Goal: Communication & Community: Answer question/provide support

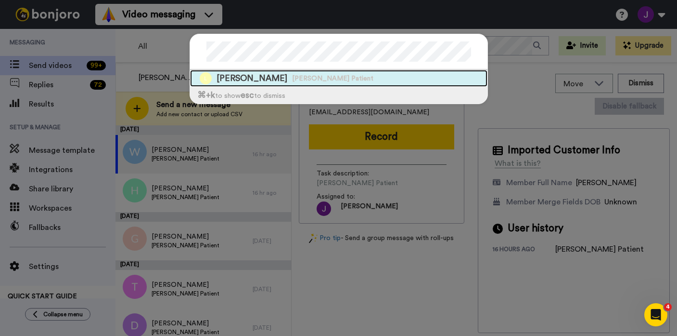
click at [256, 78] on span "[PERSON_NAME]" at bounding box center [252, 78] width 71 height 12
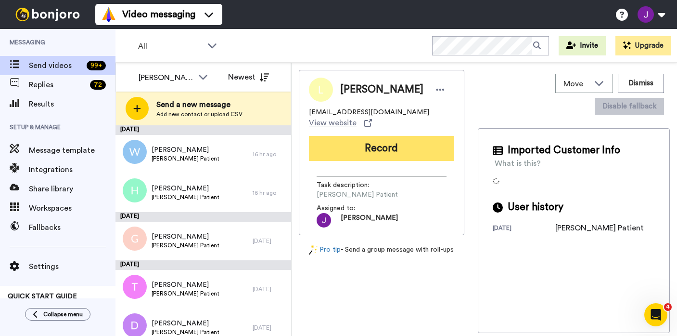
click at [367, 145] on button "Record" at bounding box center [381, 148] width 145 height 25
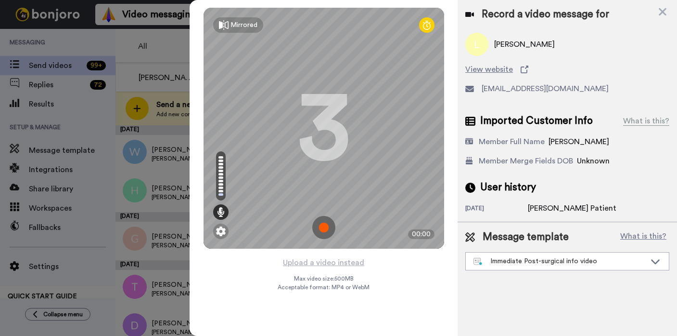
click at [321, 222] on img at bounding box center [323, 227] width 23 height 23
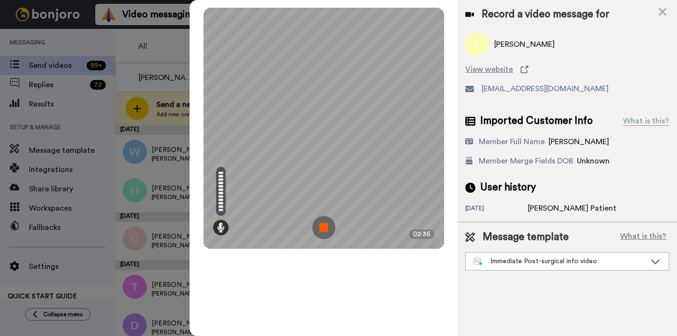
click at [324, 228] on img at bounding box center [323, 227] width 23 height 23
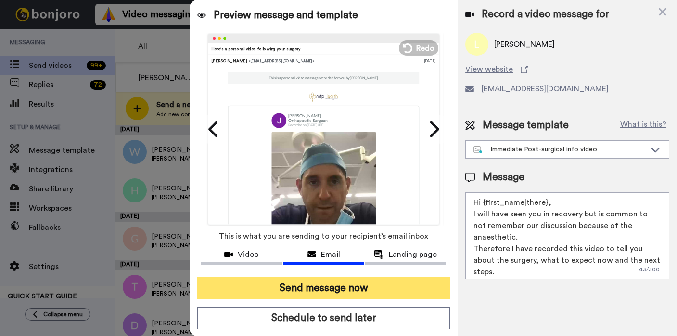
click at [318, 285] on button "Send message now" at bounding box center [323, 288] width 253 height 22
